Goal: Information Seeking & Learning: Learn about a topic

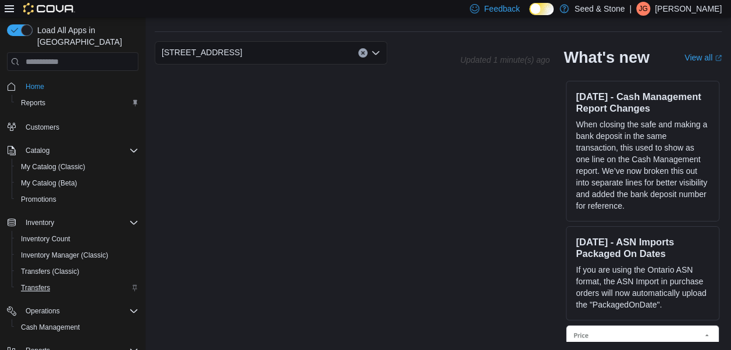
scroll to position [60, 0]
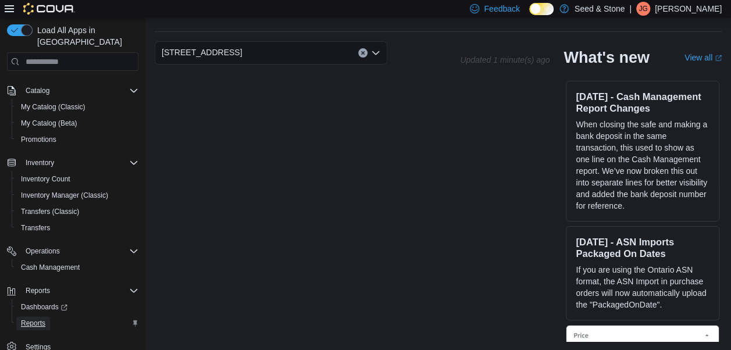
click at [38, 319] on span "Reports" at bounding box center [33, 323] width 24 height 9
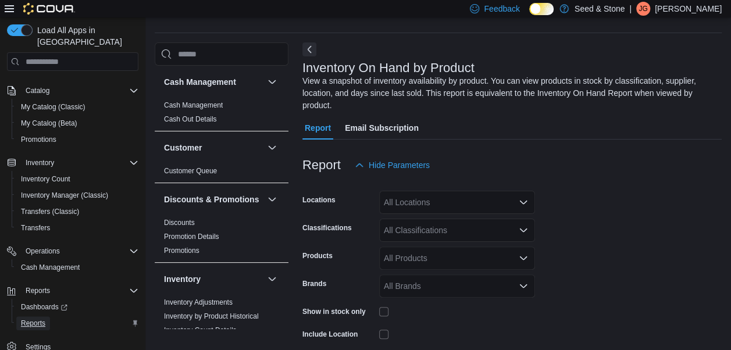
scroll to position [39, 0]
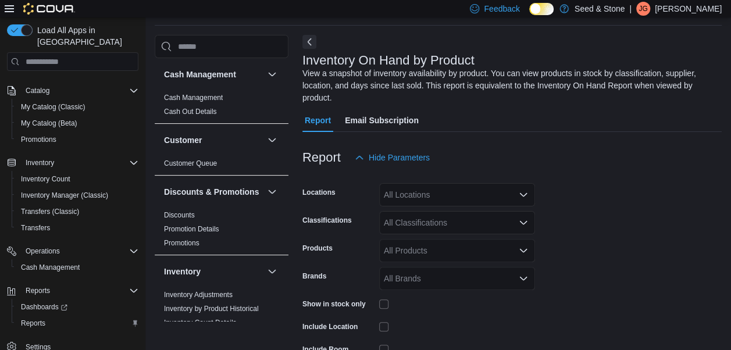
click at [492, 183] on div "All Locations" at bounding box center [457, 194] width 156 height 23
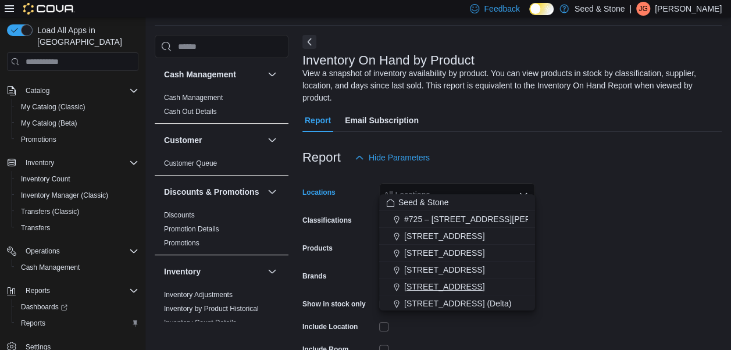
click at [434, 289] on span "590 Old Hope Princeton Way (Hope)" at bounding box center [444, 287] width 80 height 12
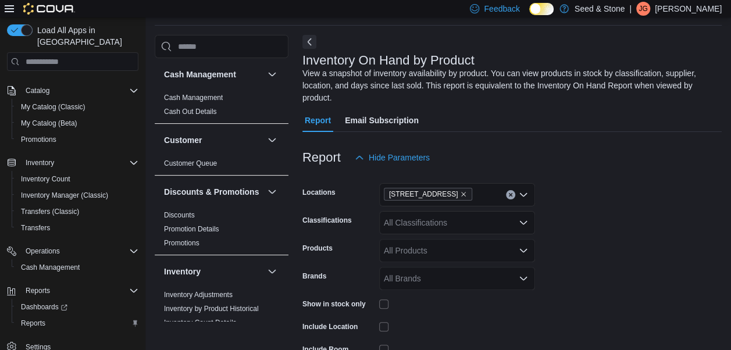
click at [650, 229] on form "Locations 590 Old Hope Princeton Way (Hope) Classifications All Classifications…" at bounding box center [511, 291] width 419 height 244
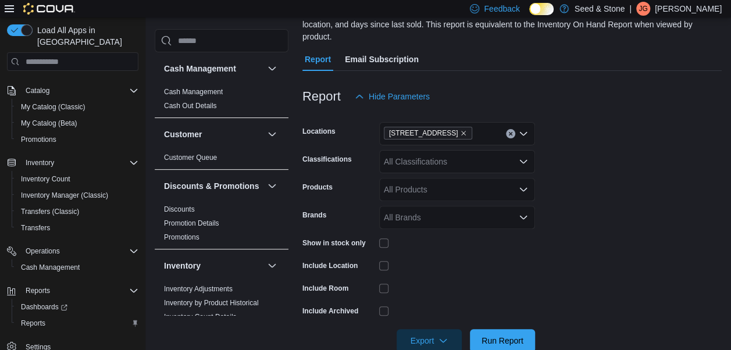
scroll to position [113, 0]
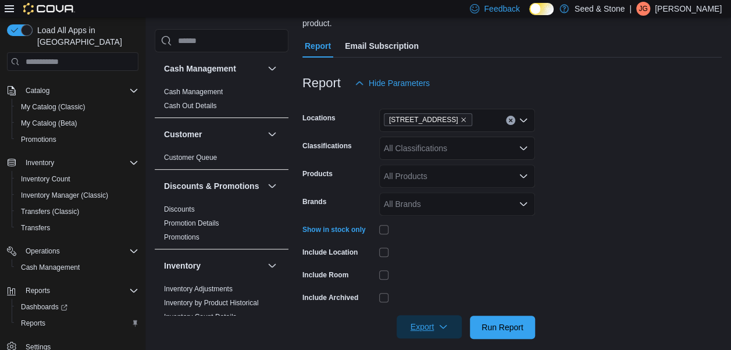
click at [447, 322] on icon "button" at bounding box center [443, 326] width 9 height 9
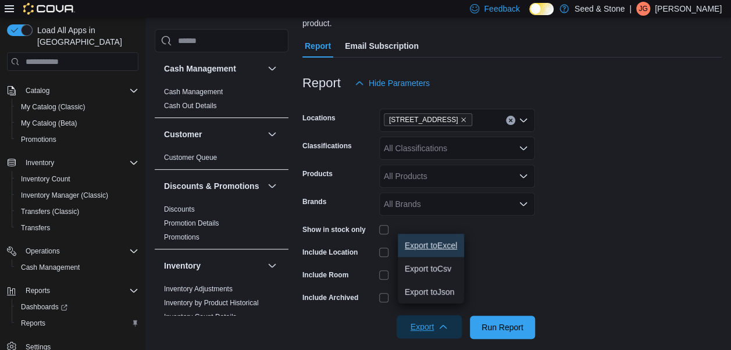
click at [435, 243] on span "Export to Excel" at bounding box center [431, 245] width 52 height 9
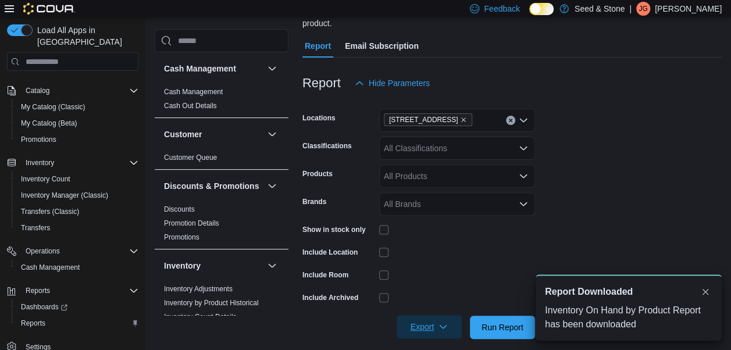
scroll to position [0, 0]
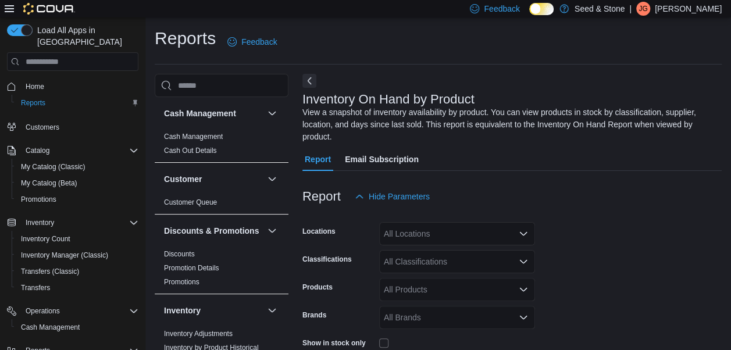
scroll to position [39, 0]
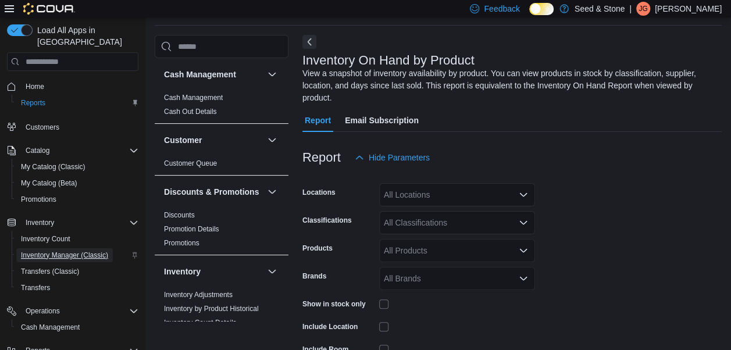
click at [72, 251] on span "Inventory Manager (Classic)" at bounding box center [64, 255] width 87 height 9
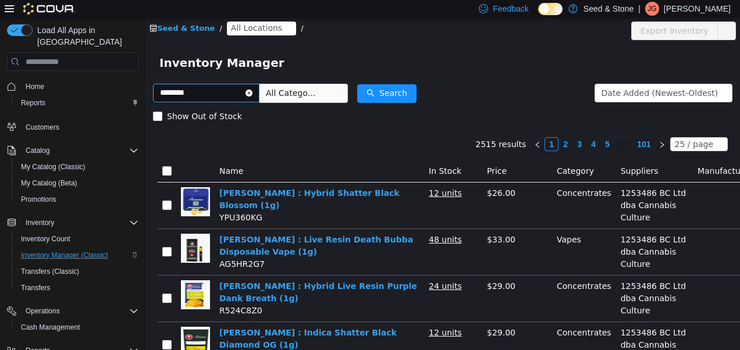
type input "********"
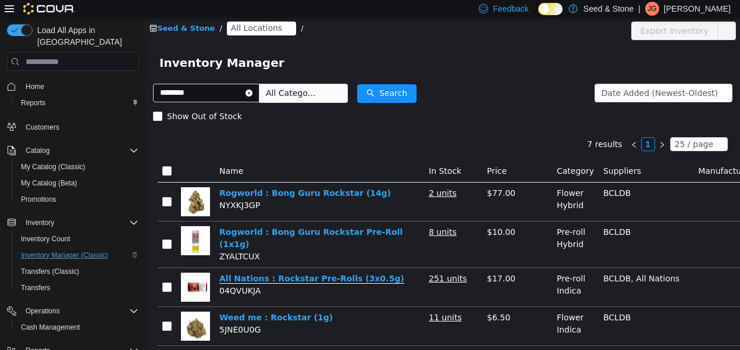
click at [318, 274] on link "All Nations : Rockstar Pre-Rolls (3x0.5g)" at bounding box center [311, 279] width 185 height 10
click at [252, 92] on icon "icon: close-circle" at bounding box center [248, 93] width 7 height 7
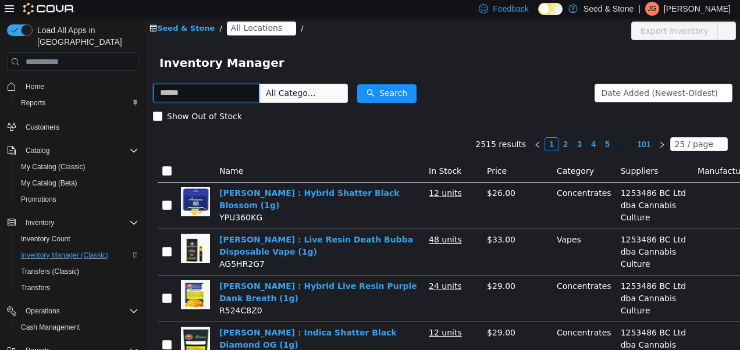
click at [253, 94] on input "text" at bounding box center [206, 93] width 106 height 19
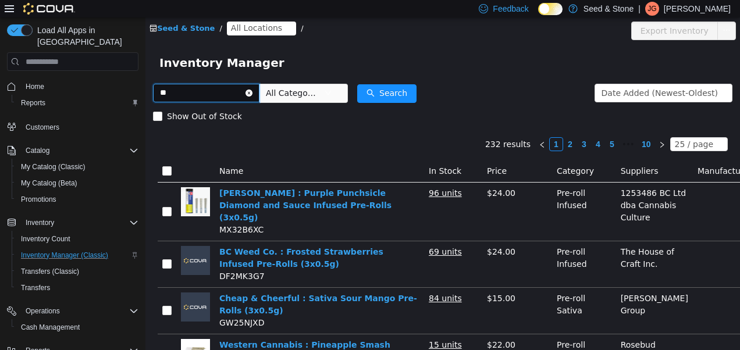
type input "*"
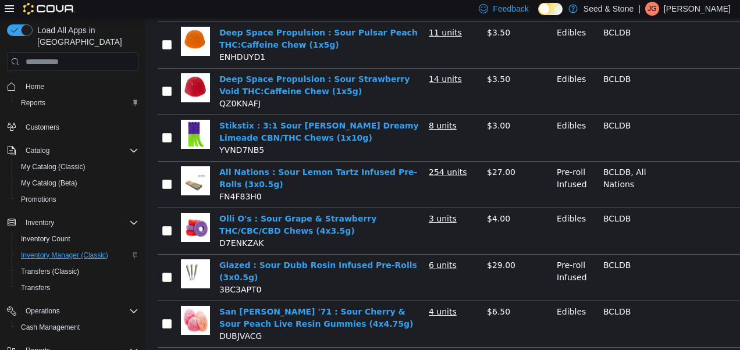
scroll to position [554, 0]
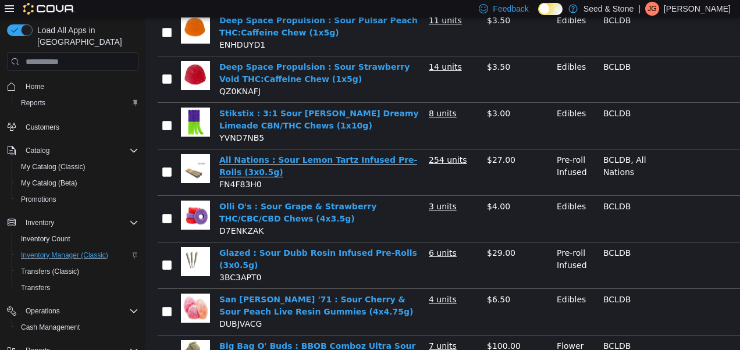
click at [328, 177] on link "All Nations : Sour Lemon Tartz Infused Pre-Rolls (3x0.5g)" at bounding box center [318, 166] width 198 height 22
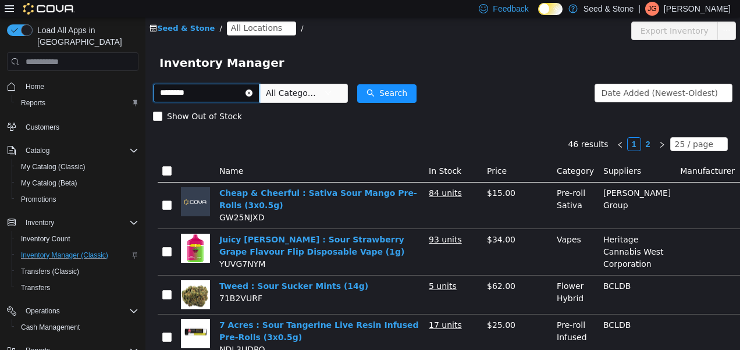
drag, startPoint x: 314, startPoint y: 207, endPoint x: 220, endPoint y: 97, distance: 144.8
click at [220, 97] on input "********" at bounding box center [206, 93] width 106 height 19
type input "*"
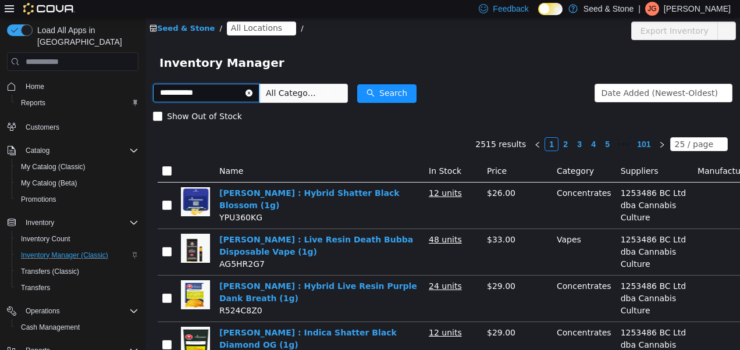
type input "**********"
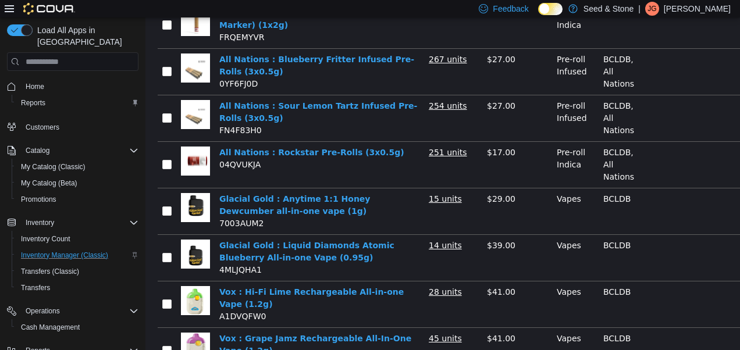
scroll to position [783, 0]
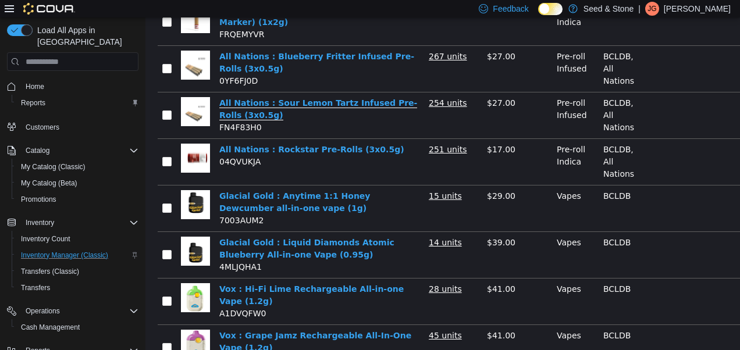
click at [350, 98] on link "All Nations : Sour Lemon Tartz Infused Pre-Rolls (3x0.5g)" at bounding box center [318, 109] width 198 height 22
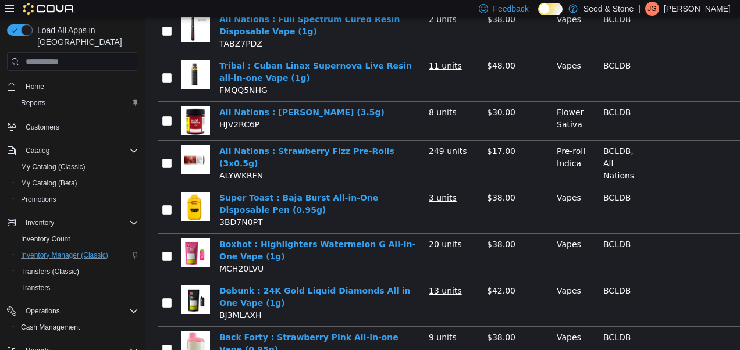
scroll to position [361, 0]
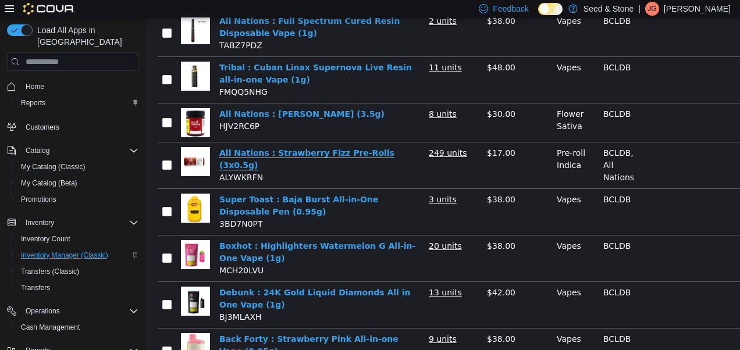
click at [318, 151] on link "All Nations : Strawberry Fizz Pre-Rolls (3x0.5g)" at bounding box center [306, 159] width 175 height 22
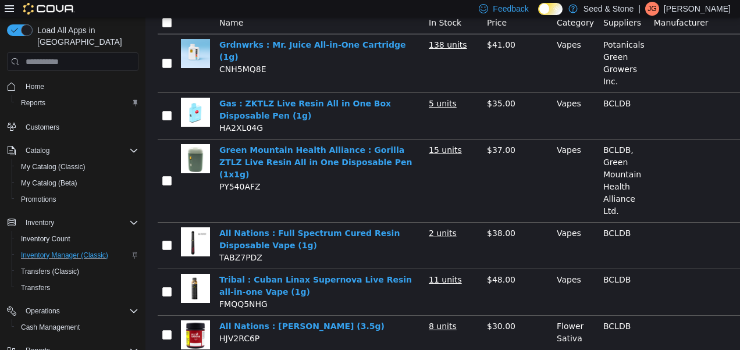
scroll to position [0, 0]
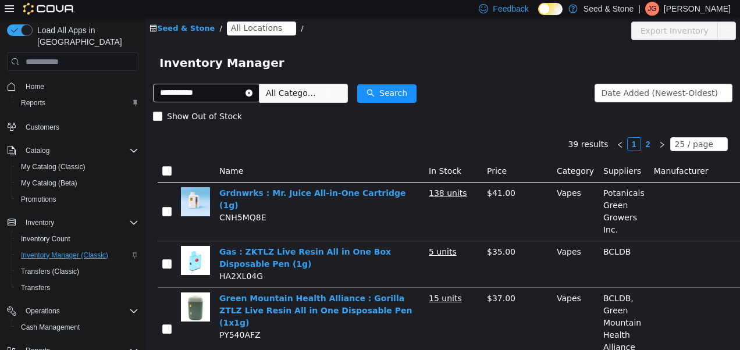
click at [252, 92] on icon "icon: close-circle" at bounding box center [248, 93] width 7 height 7
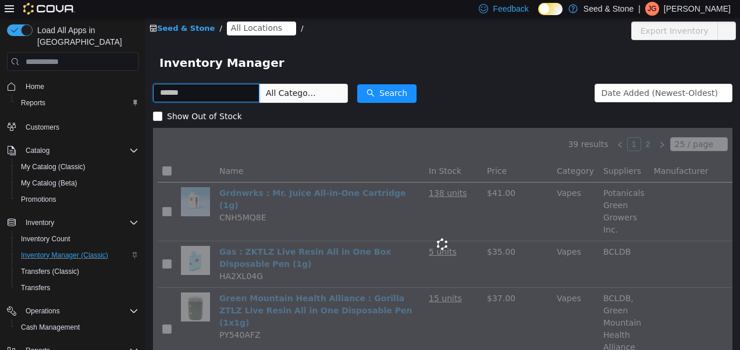
click at [235, 93] on input "text" at bounding box center [206, 93] width 106 height 19
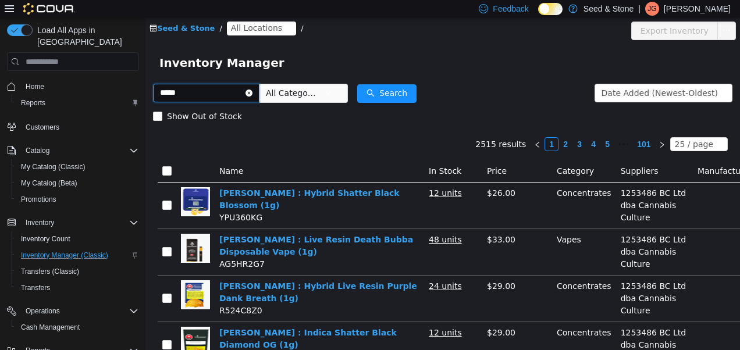
type input "*****"
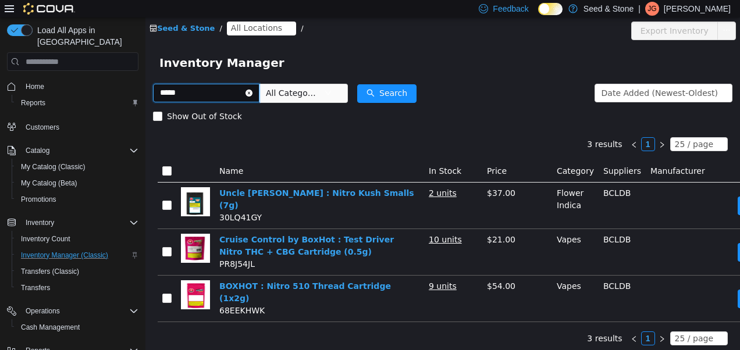
click at [235, 93] on input "*****" at bounding box center [206, 93] width 106 height 19
click at [252, 94] on icon "icon: close-circle" at bounding box center [248, 93] width 7 height 7
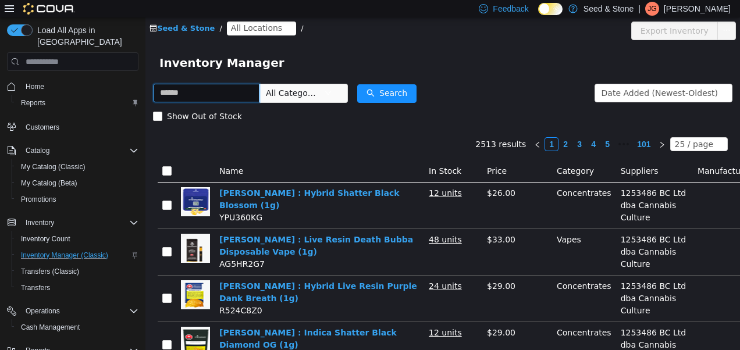
click at [257, 93] on input "text" at bounding box center [206, 93] width 106 height 19
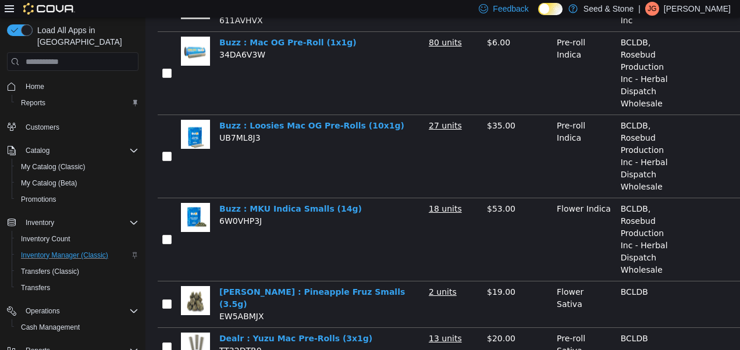
scroll to position [1027, 0]
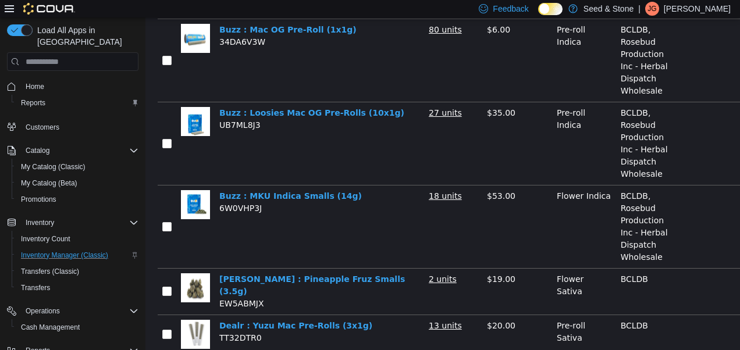
click at [244, 233] on td "Buzz : MKU Indica Smalls (14g) 6W0VHP3J" at bounding box center [319, 227] width 209 height 83
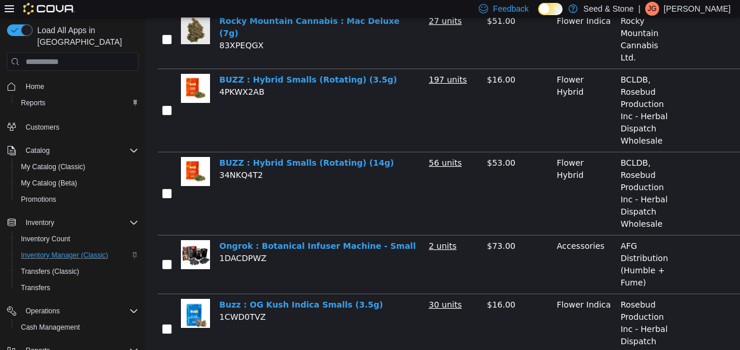
scroll to position [0, 0]
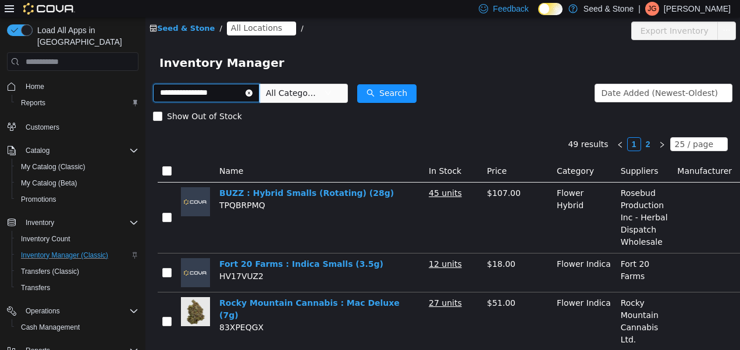
click at [233, 95] on input "**********" at bounding box center [206, 93] width 106 height 19
type input "*"
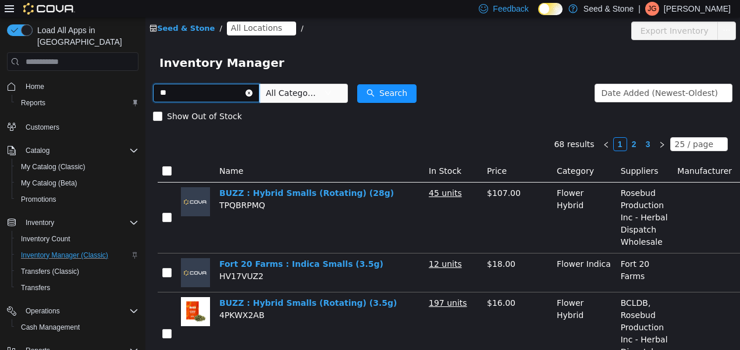
type input "*"
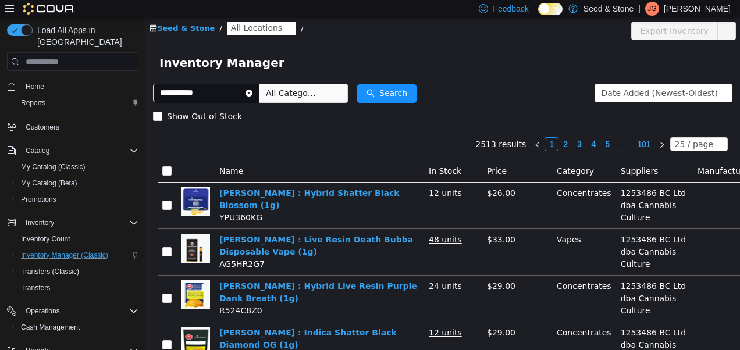
click at [289, 101] on span "All Categories" at bounding box center [295, 92] width 58 height 17
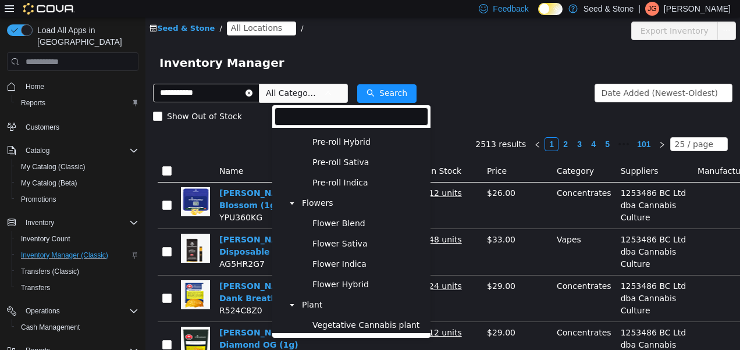
scroll to position [742, 0]
click at [306, 201] on span "Flowers" at bounding box center [317, 203] width 31 height 10
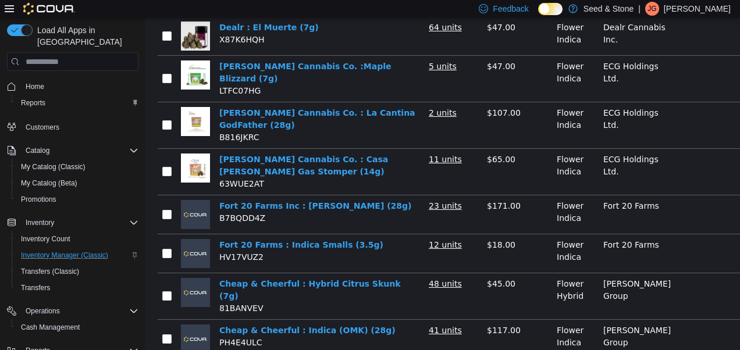
scroll to position [873, 0]
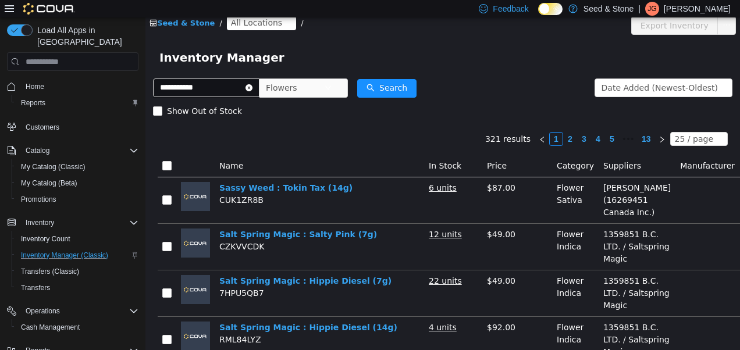
scroll to position [0, 0]
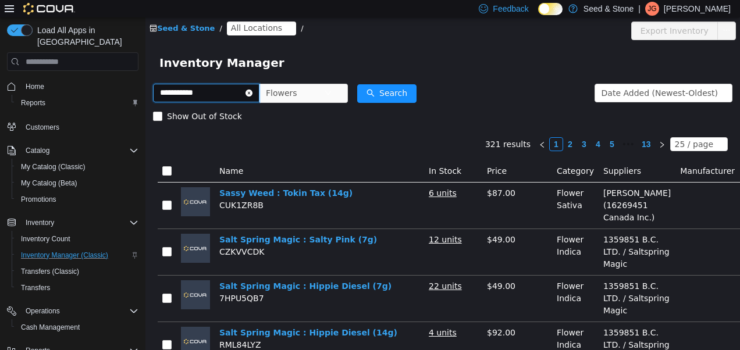
click at [215, 92] on input "**********" at bounding box center [206, 93] width 106 height 19
type input "*"
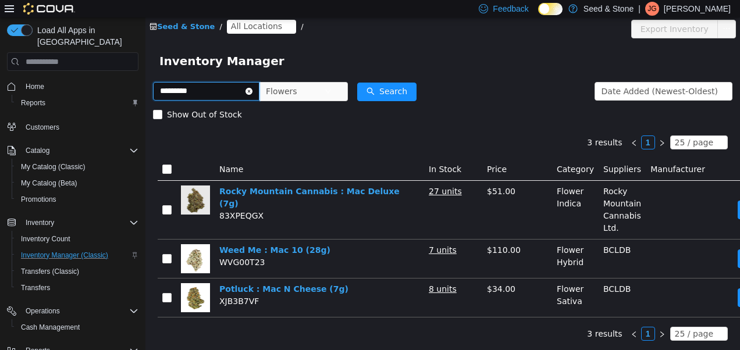
scroll to position [10, 0]
click at [211, 85] on input "*********" at bounding box center [206, 91] width 106 height 19
type input "*"
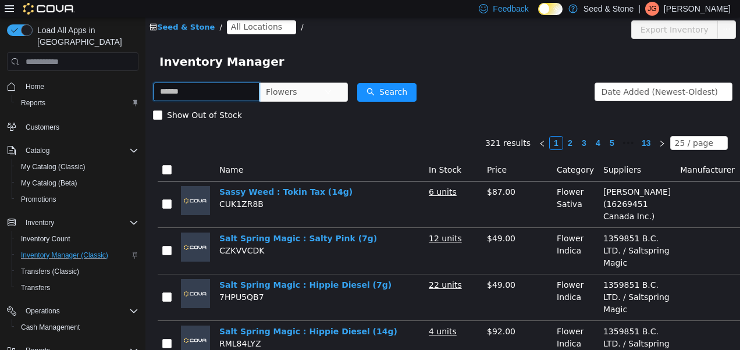
scroll to position [10, 0]
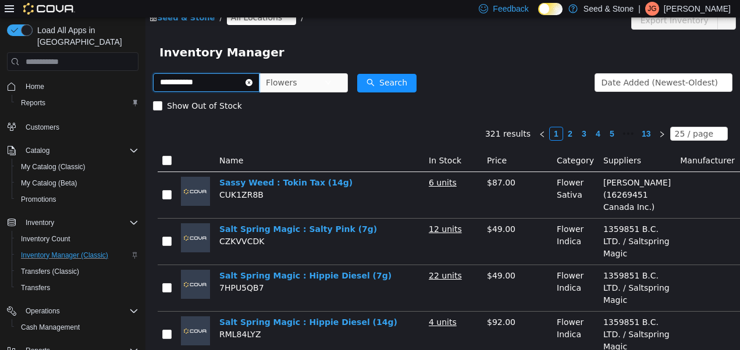
type input "**********"
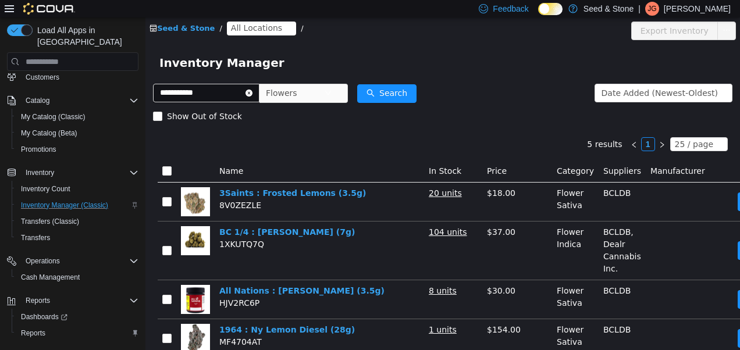
click at [252, 93] on icon "icon: close-circle" at bounding box center [248, 93] width 7 height 7
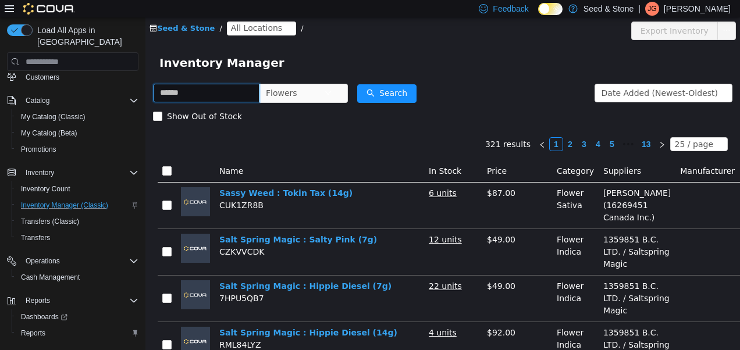
click at [259, 93] on input "text" at bounding box center [206, 93] width 106 height 19
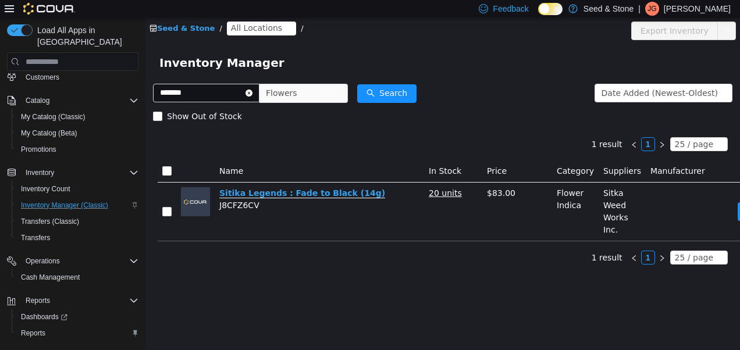
click at [263, 196] on link "Sitika Legends : Fade to Black (14g)" at bounding box center [302, 193] width 166 height 10
click at [213, 94] on input "*******" at bounding box center [206, 93] width 106 height 19
type input "*"
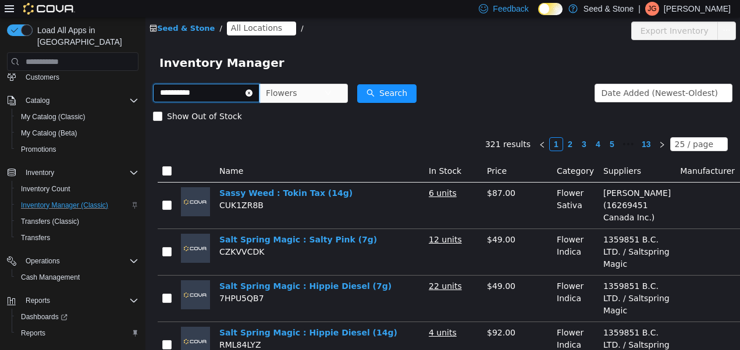
type input "**********"
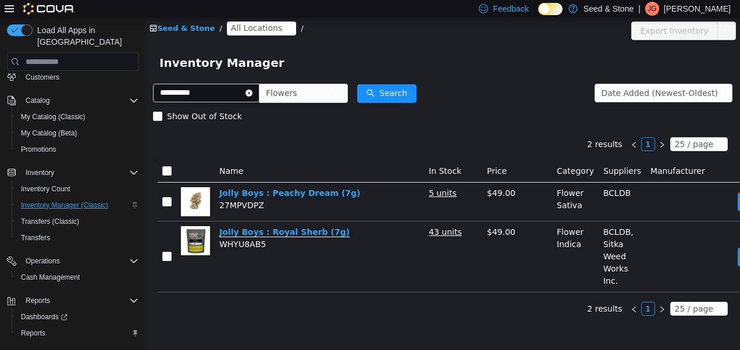
click at [258, 230] on link "Jolly Boys : Royal Sherb (7g)" at bounding box center [284, 232] width 130 height 10
click at [252, 94] on icon "icon: close-circle" at bounding box center [248, 93] width 7 height 7
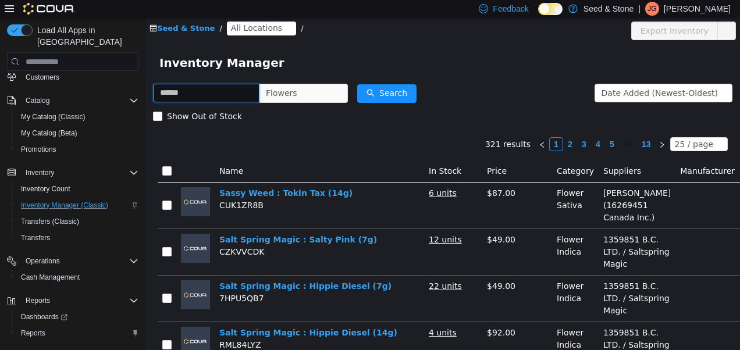
click at [259, 94] on input "text" at bounding box center [206, 93] width 106 height 19
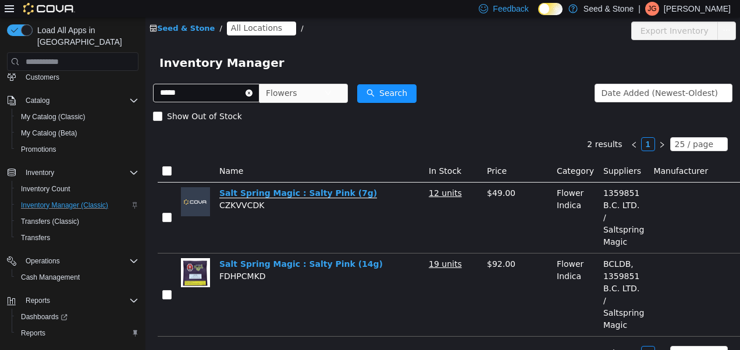
click at [272, 190] on link "Salt Spring Magic : Salty Pink (7g)" at bounding box center [298, 193] width 158 height 10
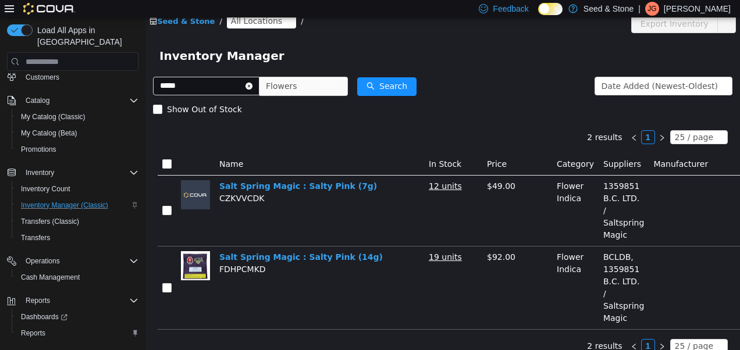
scroll to position [28, 0]
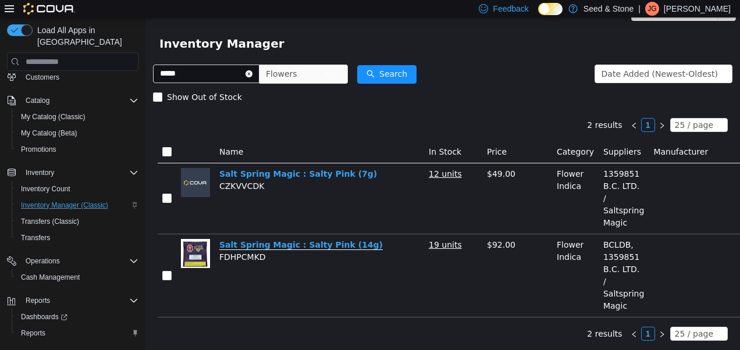
click at [296, 240] on link "Salt Spring Magic : Salty Pink (14g)" at bounding box center [300, 245] width 163 height 10
click at [214, 62] on div "***** Flowers" at bounding box center [250, 73] width 195 height 23
click at [212, 65] on input "*****" at bounding box center [206, 74] width 106 height 19
type input "**********"
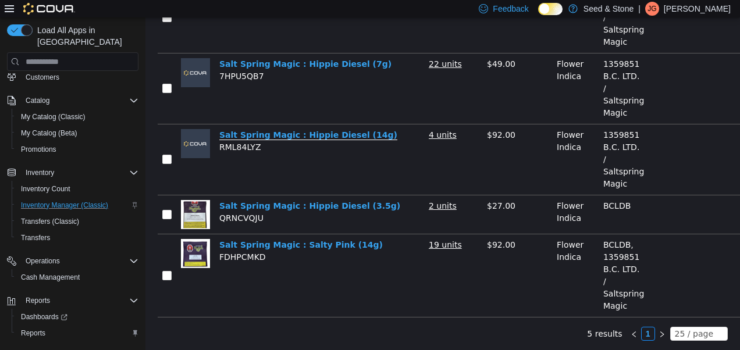
scroll to position [208, 0]
click at [314, 130] on link "Salt Spring Magic : Hippie Diesel (14g)" at bounding box center [308, 135] width 178 height 10
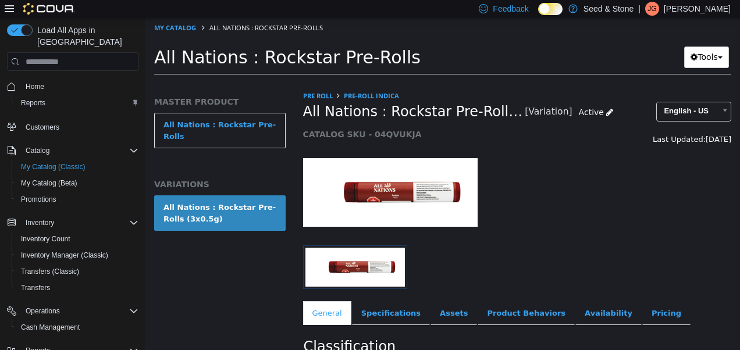
scroll to position [3, 0]
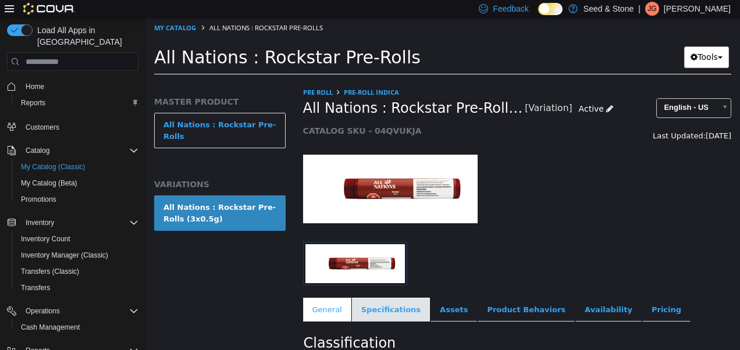
click at [380, 304] on link "Specifications" at bounding box center [391, 310] width 78 height 24
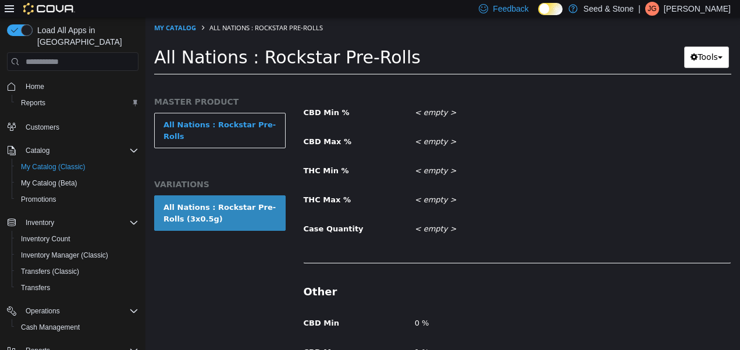
scroll to position [692, 0]
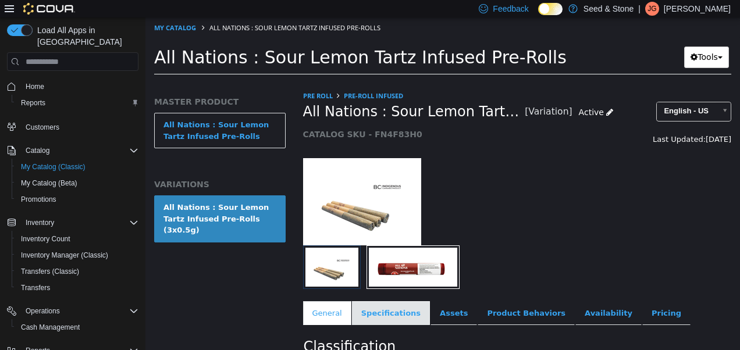
click at [390, 315] on link "Specifications" at bounding box center [391, 313] width 78 height 24
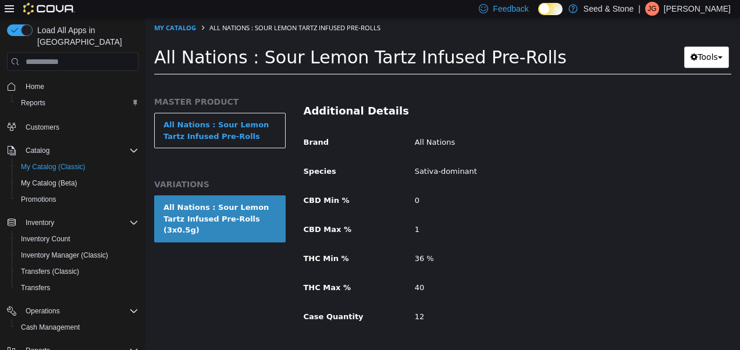
scroll to position [511, 0]
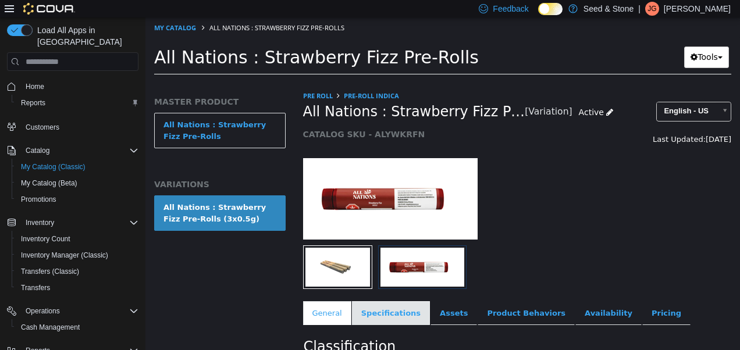
click at [388, 305] on link "Specifications" at bounding box center [391, 313] width 78 height 24
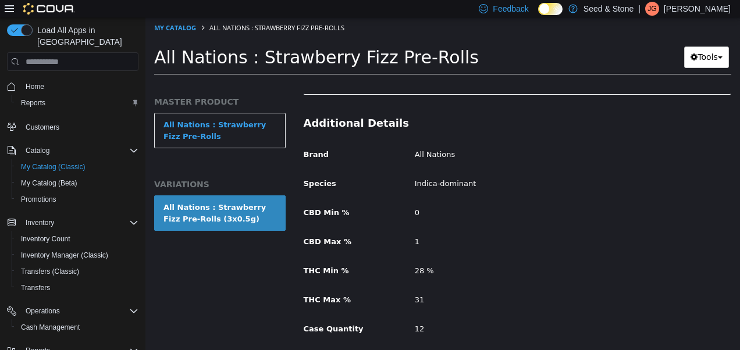
scroll to position [511, 0]
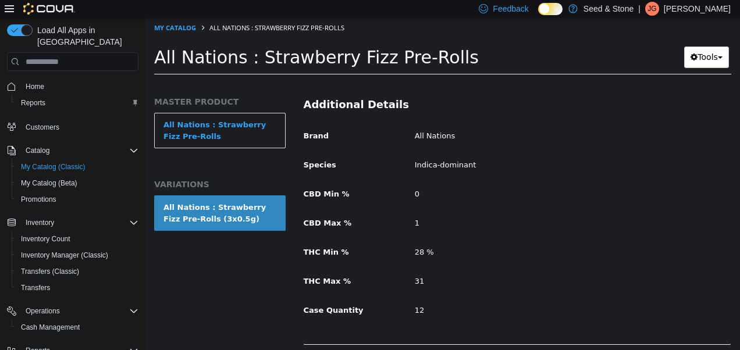
click at [433, 184] on div "0" at bounding box center [572, 194] width 333 height 20
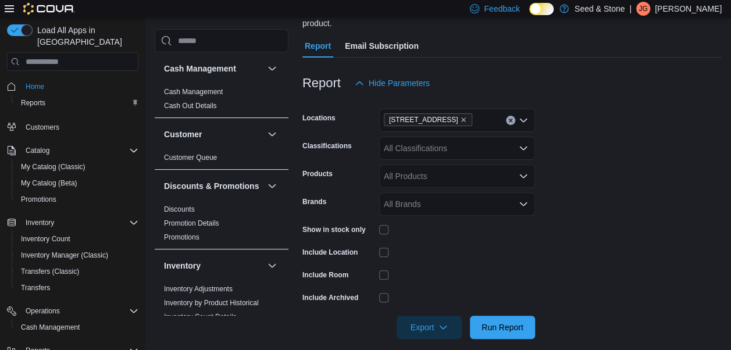
scroll to position [60, 0]
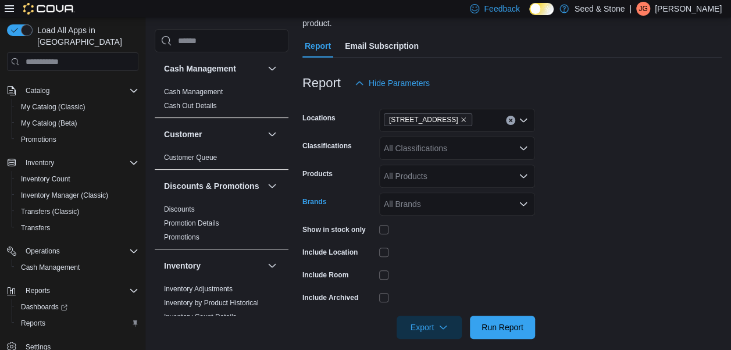
click at [498, 193] on div "All Brands" at bounding box center [457, 204] width 156 height 23
click at [513, 166] on div "All Products" at bounding box center [457, 176] width 156 height 23
click at [522, 144] on icon "Open list of options" at bounding box center [523, 148] width 9 height 9
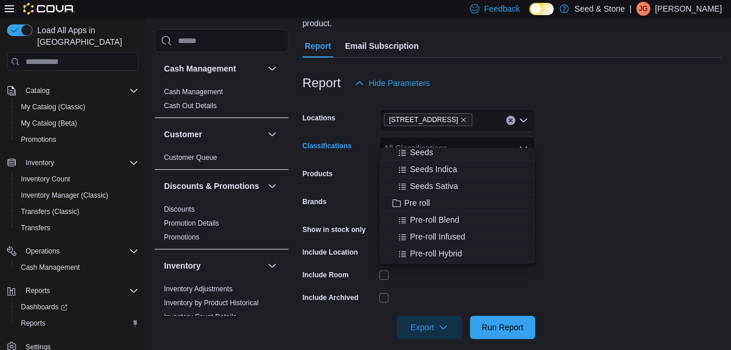
scroll to position [27, 0]
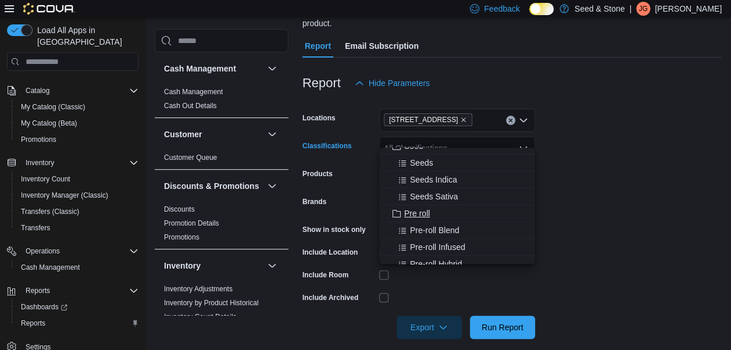
click at [419, 210] on span "Pre roll" at bounding box center [417, 214] width 26 height 12
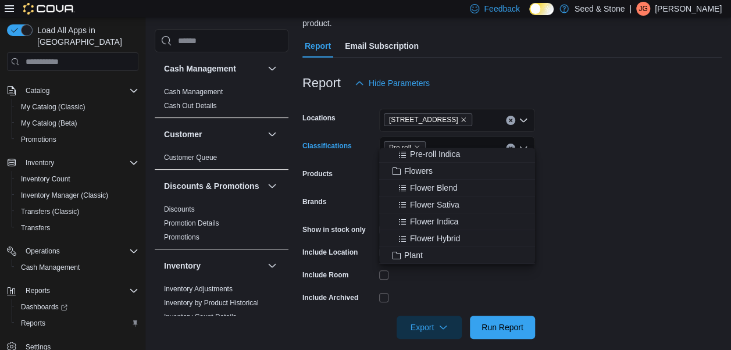
scroll to position [155, 0]
click at [429, 168] on span "Flowers" at bounding box center [418, 170] width 29 height 12
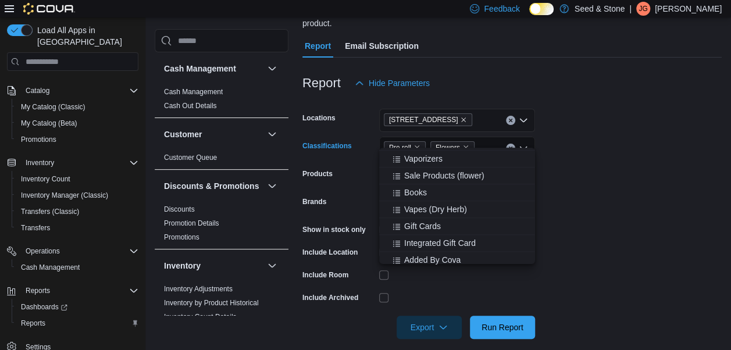
scroll to position [626, 0]
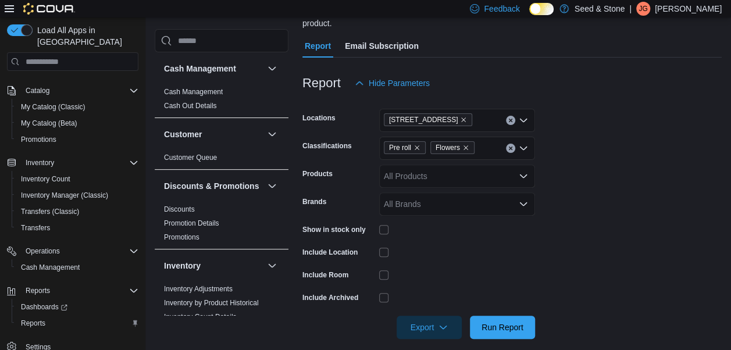
click at [610, 179] on form "Locations 590 Old Hope Princeton Way (Hope) Classifications Pre roll Flowers Pr…" at bounding box center [511, 217] width 419 height 244
click at [449, 315] on span "Export" at bounding box center [429, 326] width 51 height 23
click at [441, 248] on span "Export to Excel" at bounding box center [431, 245] width 52 height 9
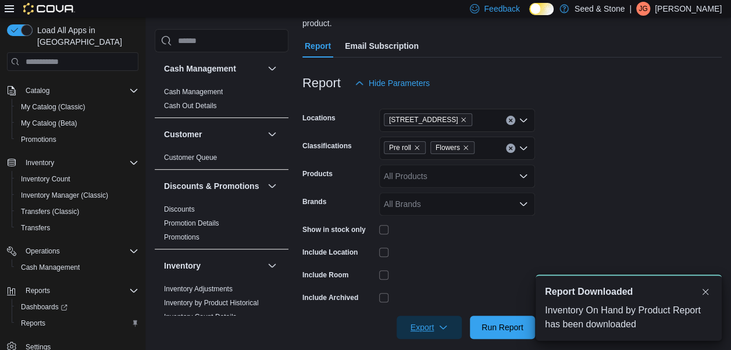
scroll to position [0, 0]
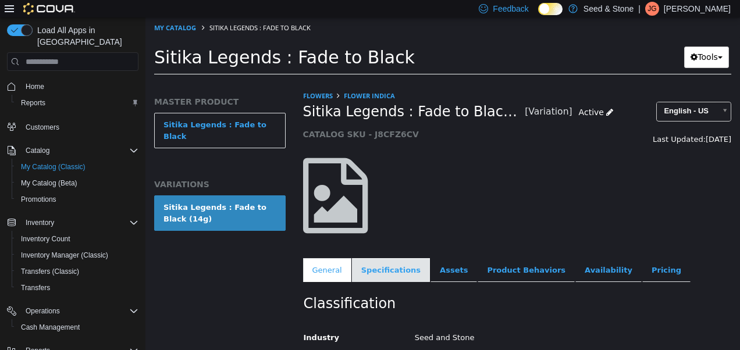
click at [383, 260] on link "Specifications" at bounding box center [391, 270] width 78 height 24
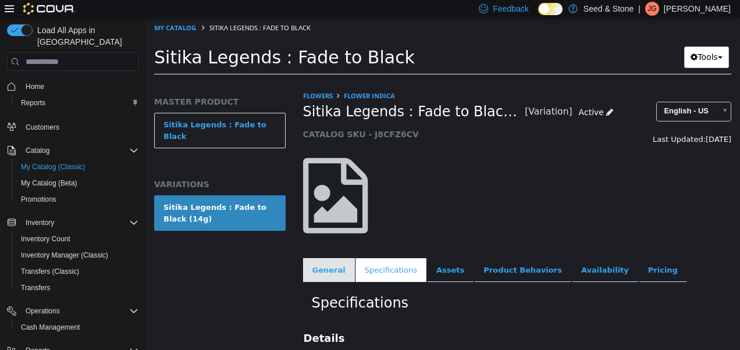
click at [327, 270] on link "General" at bounding box center [329, 270] width 52 height 24
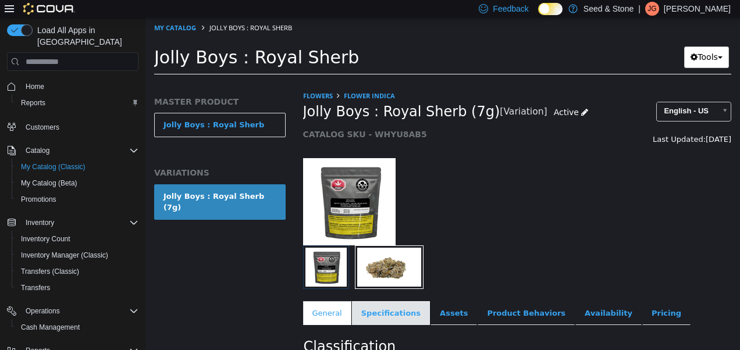
click at [379, 319] on link "Specifications" at bounding box center [391, 313] width 78 height 24
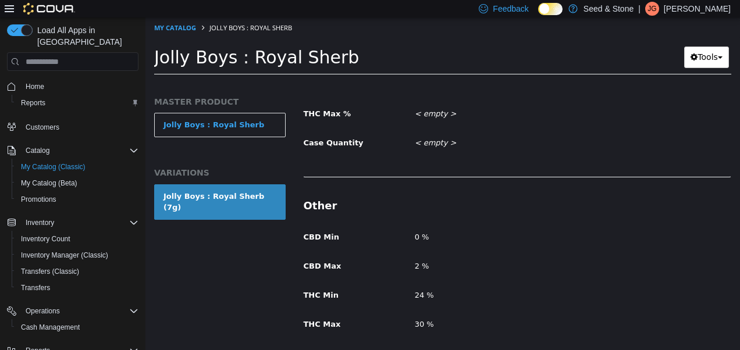
scroll to position [692, 0]
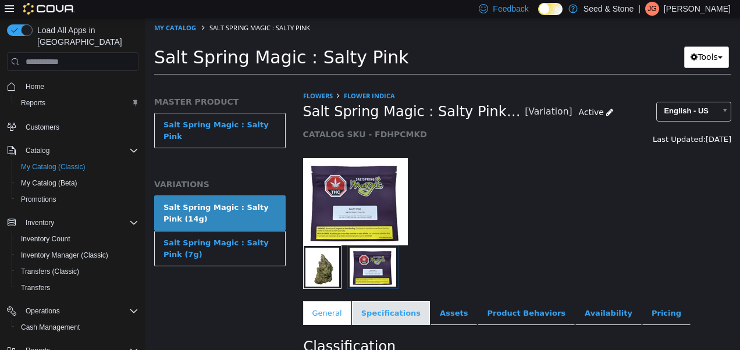
click at [366, 305] on link "Specifications" at bounding box center [391, 313] width 78 height 24
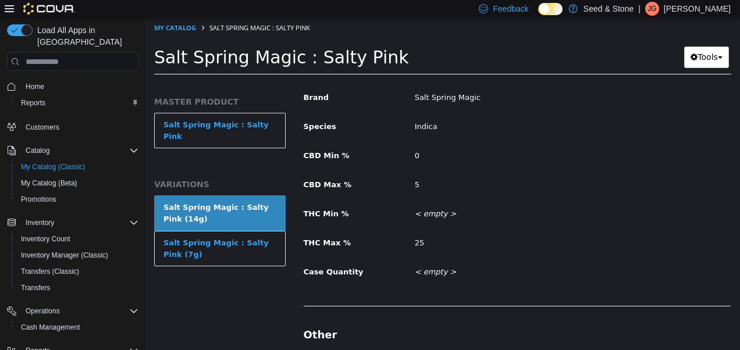
scroll to position [553, 0]
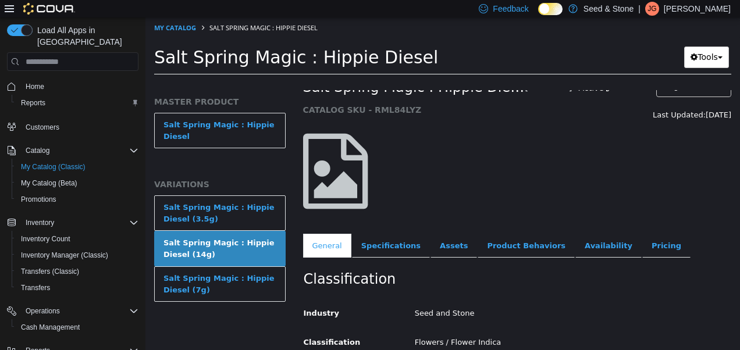
scroll to position [15, 0]
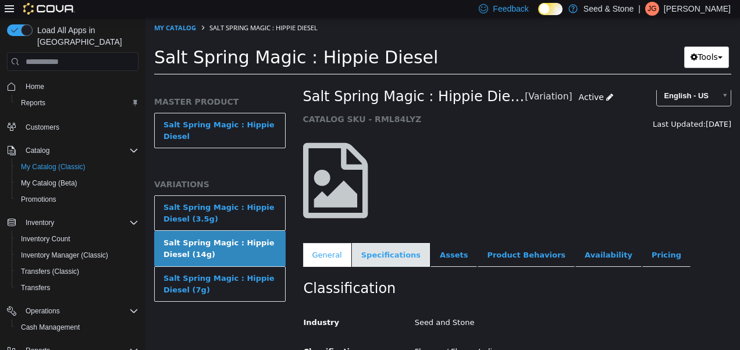
click at [376, 257] on link "Specifications" at bounding box center [391, 255] width 78 height 24
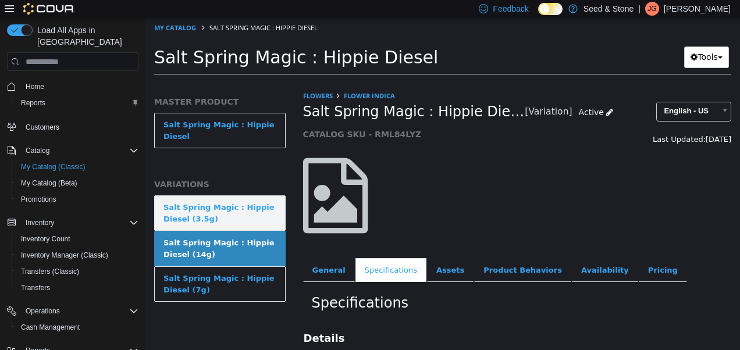
click at [213, 207] on div "Salt Spring Magic : Hippie Diesel (3.5g)" at bounding box center [219, 213] width 113 height 23
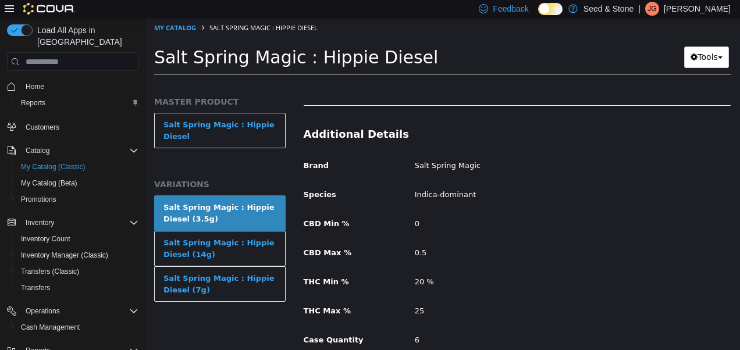
scroll to position [511, 0]
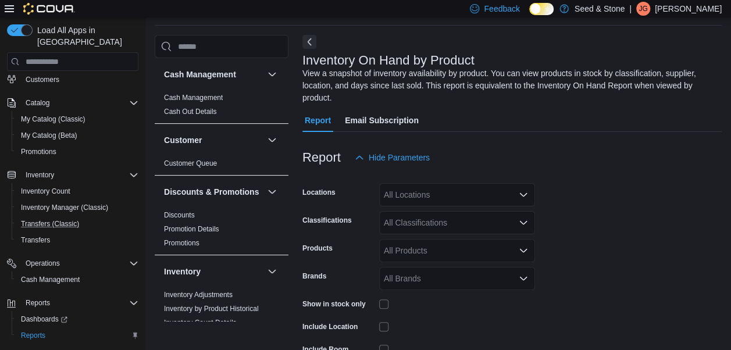
scroll to position [60, 0]
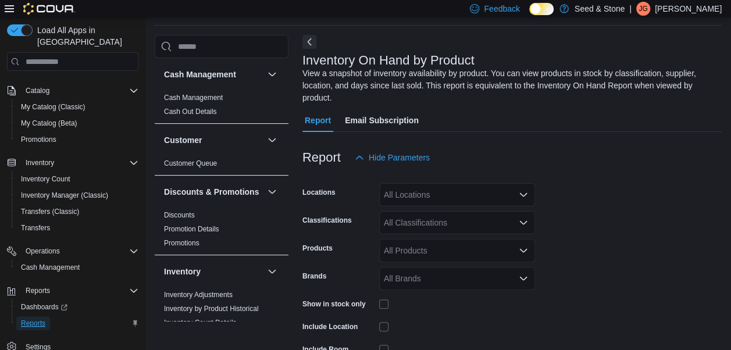
click at [35, 319] on span "Reports" at bounding box center [33, 323] width 24 height 9
click at [37, 319] on span "Reports" at bounding box center [33, 323] width 24 height 9
click at [38, 319] on span "Reports" at bounding box center [33, 323] width 24 height 9
click at [40, 319] on span "Reports" at bounding box center [33, 323] width 24 height 9
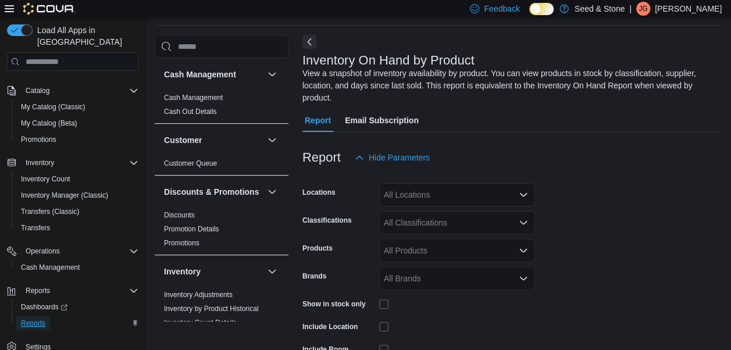
click at [40, 319] on span "Reports" at bounding box center [33, 323] width 24 height 9
click at [479, 183] on div "All Locations" at bounding box center [457, 194] width 156 height 23
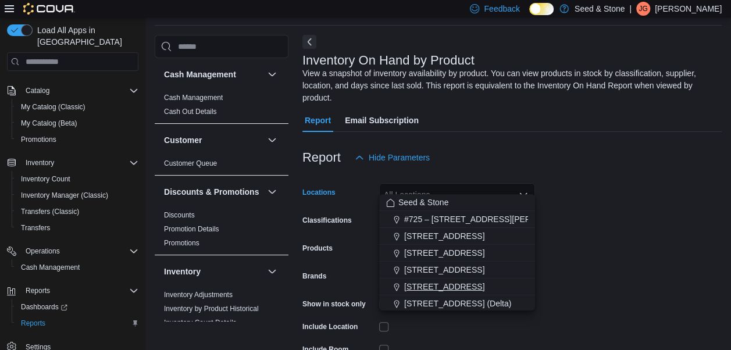
click at [418, 284] on span "[STREET_ADDRESS]" at bounding box center [444, 287] width 80 height 12
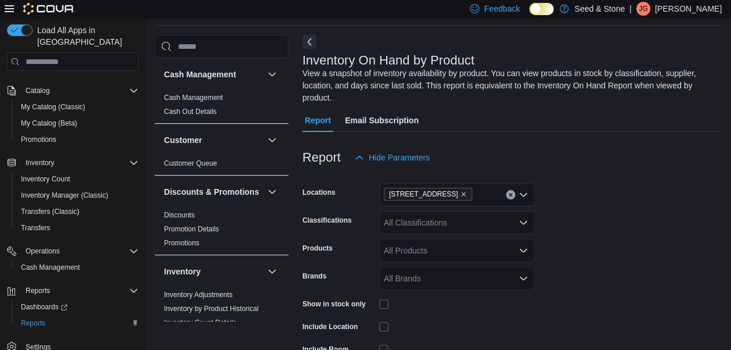
click at [677, 201] on form "Locations [STREET_ADDRESS] Classifications All Classifications Products All Pro…" at bounding box center [511, 291] width 419 height 244
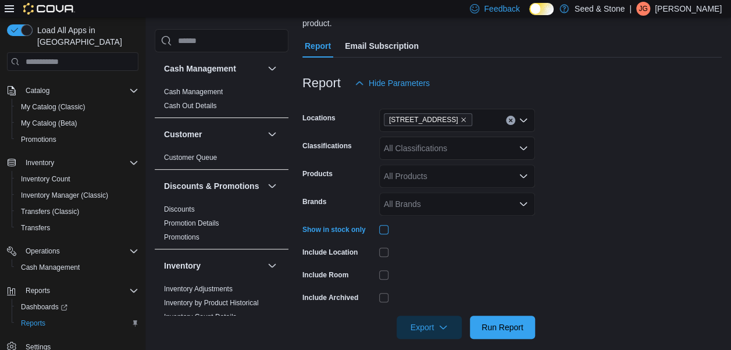
scroll to position [109, 0]
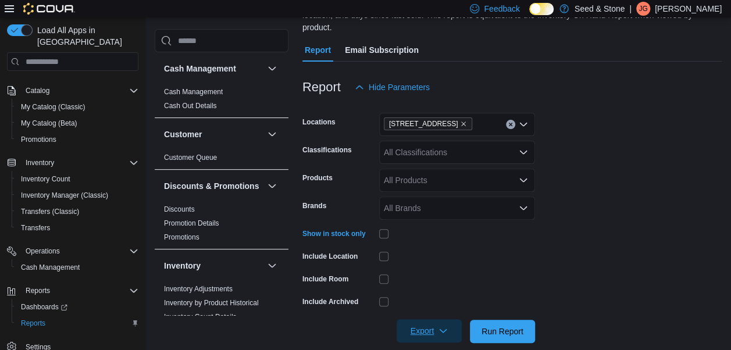
click at [444, 326] on icon "button" at bounding box center [443, 330] width 9 height 9
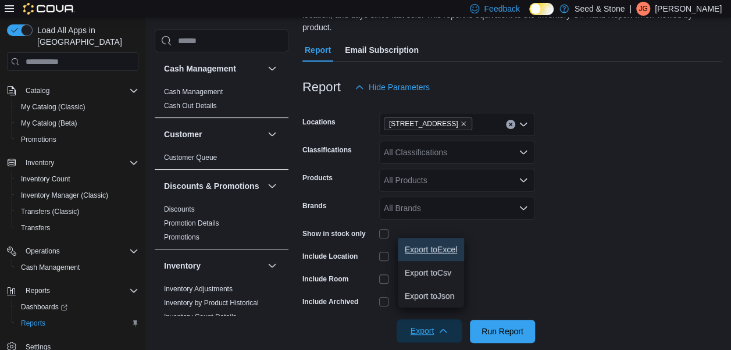
click at [446, 251] on span "Export to Excel" at bounding box center [431, 249] width 52 height 9
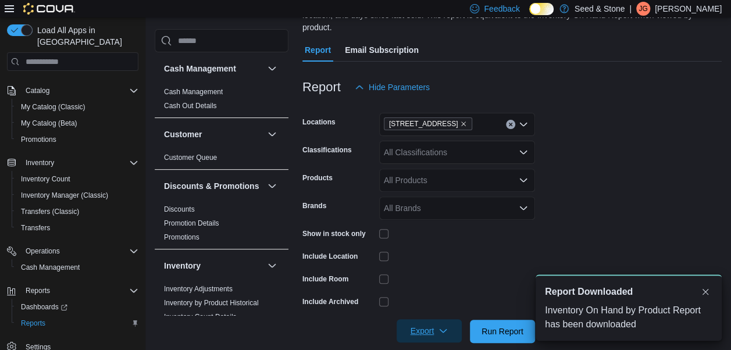
scroll to position [0, 0]
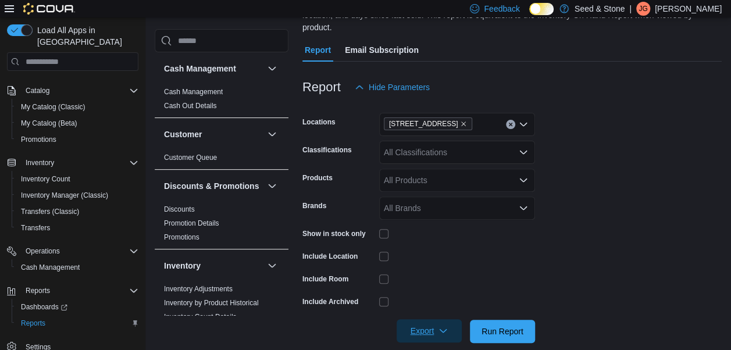
click at [427, 319] on span "Export" at bounding box center [429, 330] width 51 height 23
click at [446, 247] on span "Export to Excel" at bounding box center [431, 249] width 52 height 9
click at [68, 191] on span "Inventory Manager (Classic)" at bounding box center [64, 195] width 87 height 9
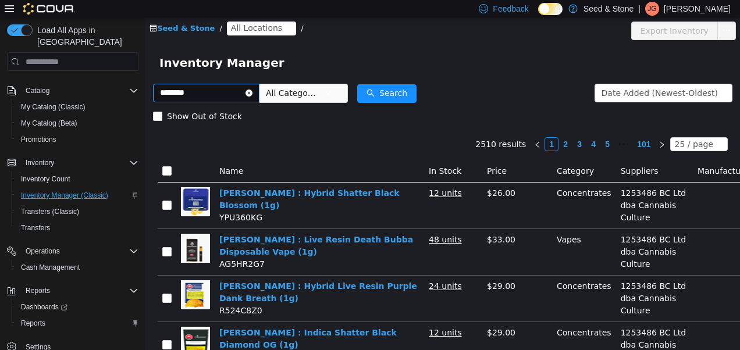
type input "********"
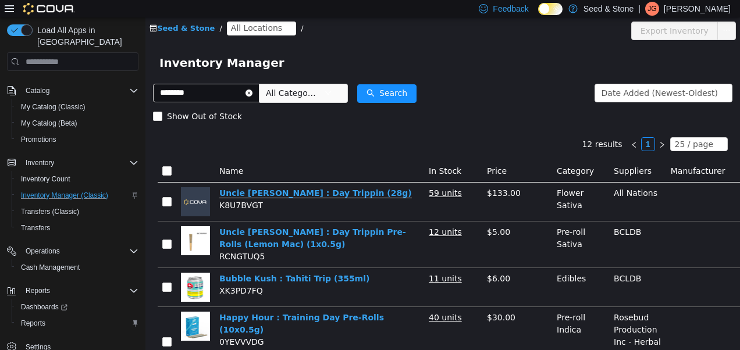
click at [283, 194] on link "Uncle Bob : Day Trippin (28g)" at bounding box center [315, 193] width 193 height 10
click at [252, 92] on icon "icon: close-circle" at bounding box center [248, 93] width 7 height 7
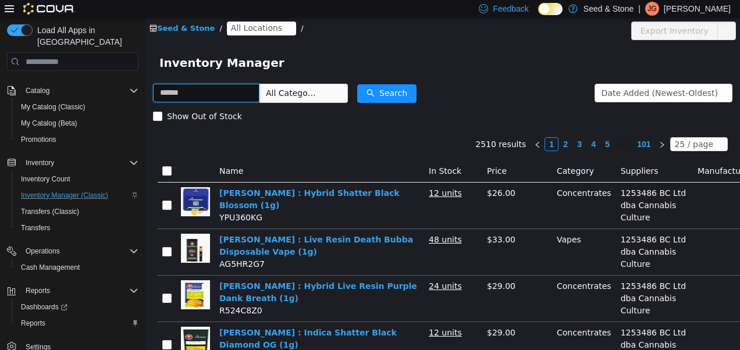
click at [237, 96] on input "text" at bounding box center [206, 93] width 106 height 19
type input "*****"
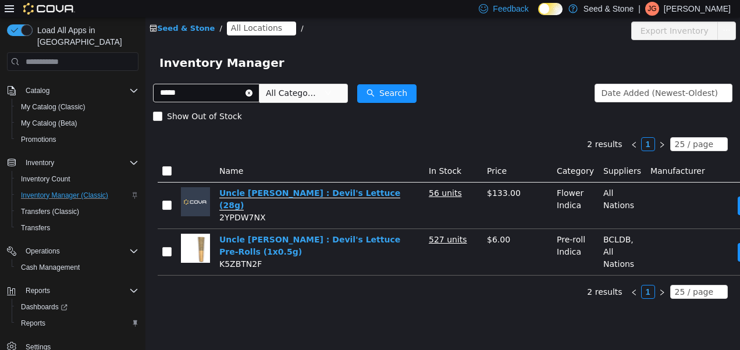
click at [293, 198] on link "Uncle [PERSON_NAME] : Devil's Lettuce (28g)" at bounding box center [309, 199] width 181 height 22
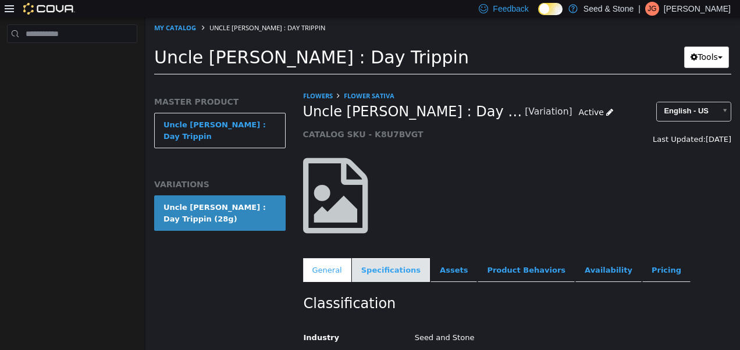
click at [381, 266] on link "Specifications" at bounding box center [391, 270] width 78 height 24
